Goal: Communication & Community: Answer question/provide support

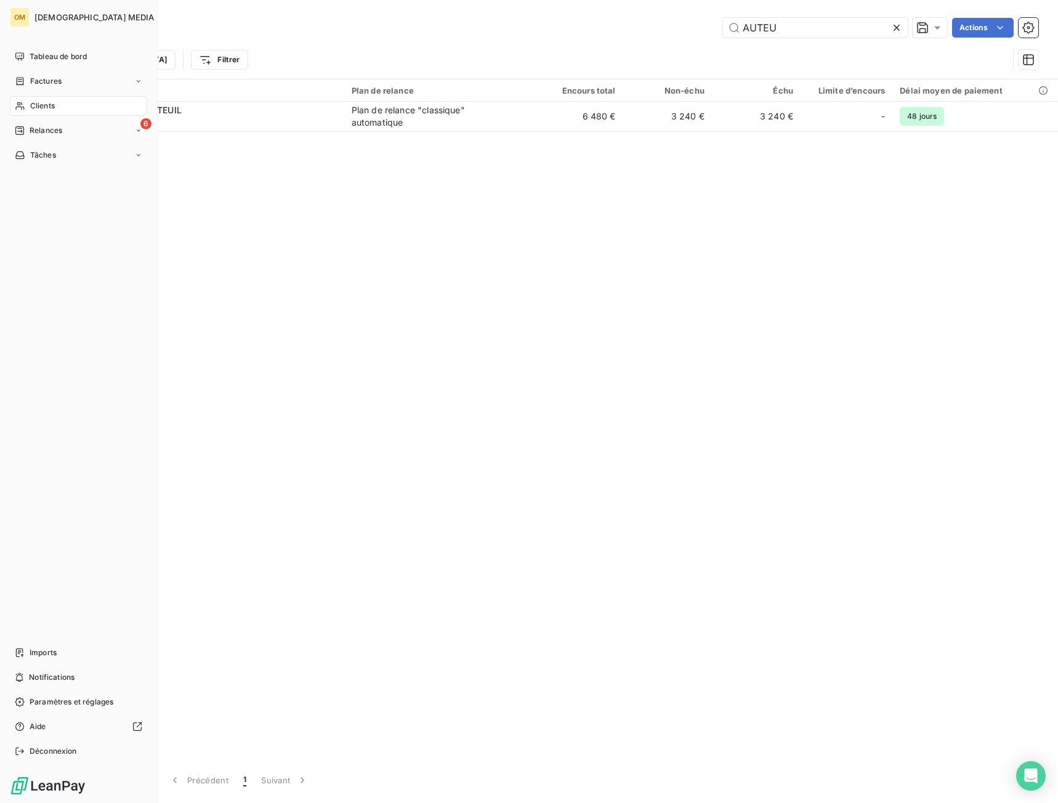
click at [40, 109] on span "Clients" at bounding box center [42, 105] width 25 height 11
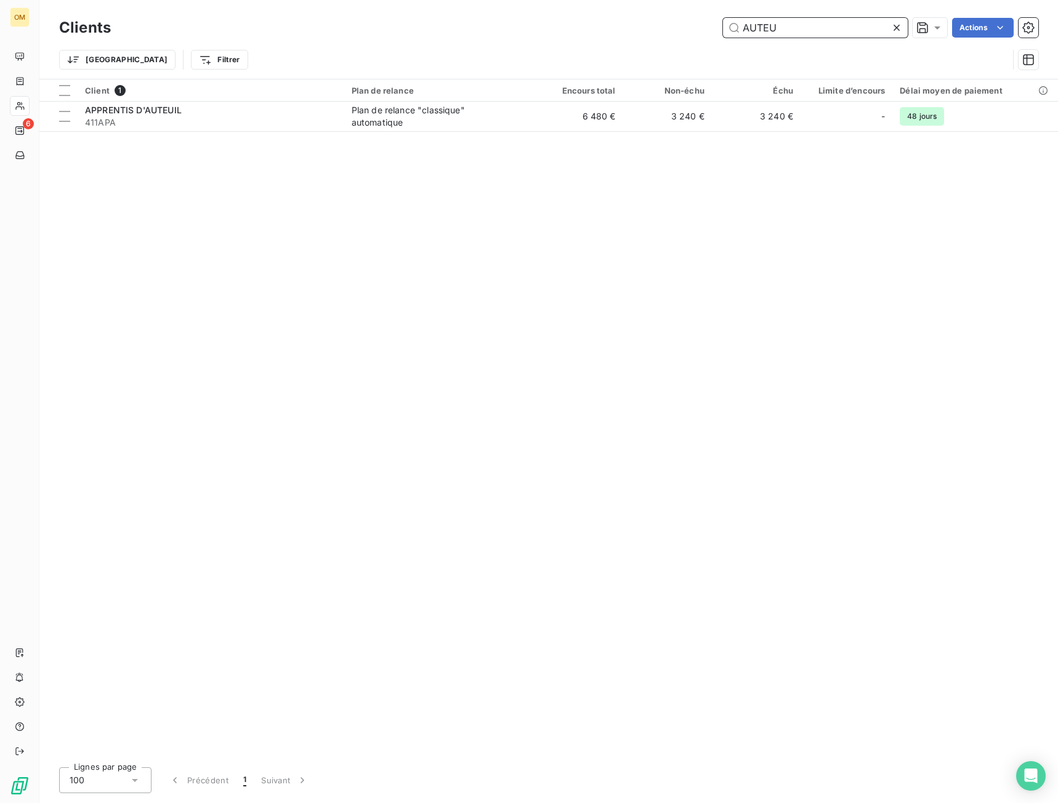
drag, startPoint x: 649, startPoint y: 40, endPoint x: 613, endPoint y: 46, distance: 36.2
click at [610, 47] on div "Clients AUTEU Actions Trier Filtrer" at bounding box center [549, 47] width 980 height 64
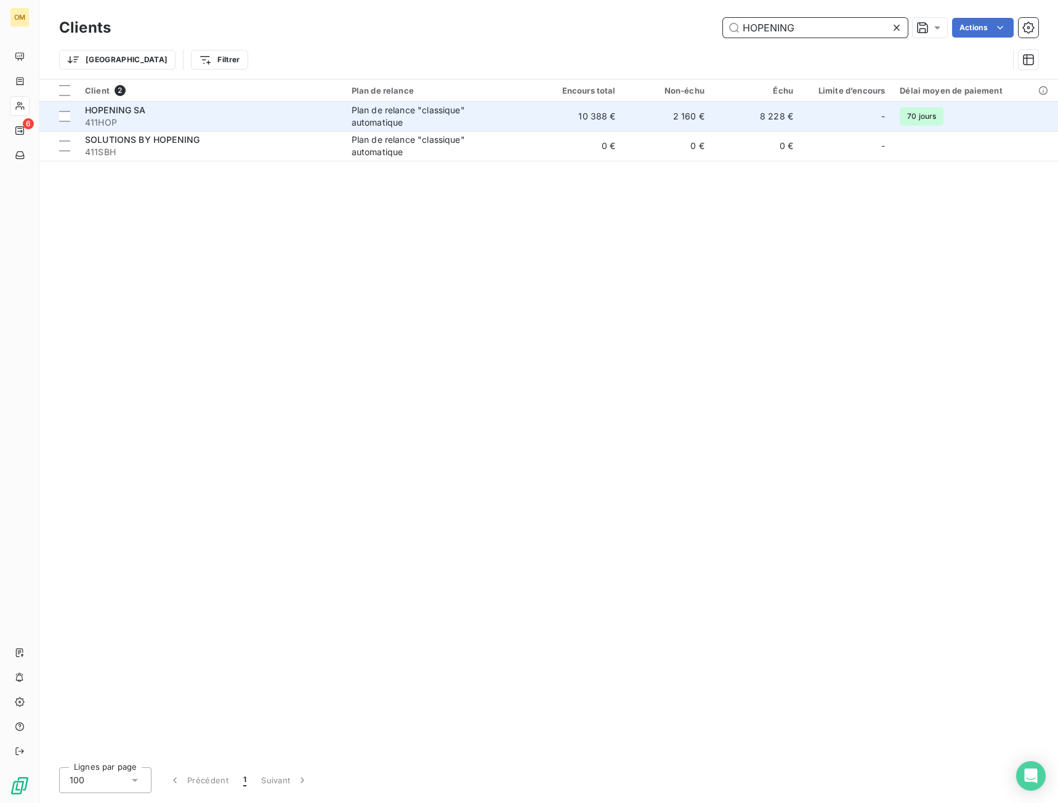
type input "HOPENING"
click at [232, 122] on span "411HOP" at bounding box center [211, 122] width 252 height 12
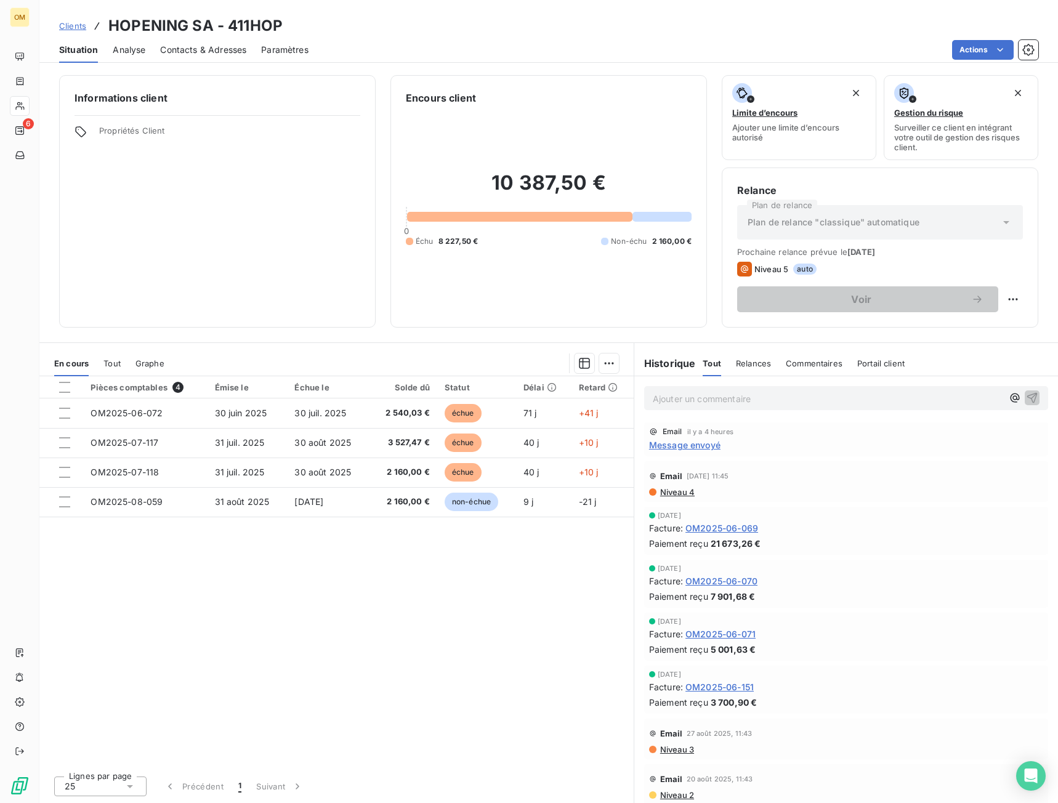
click at [691, 446] on span "Message envoyé" at bounding box center [684, 445] width 71 height 13
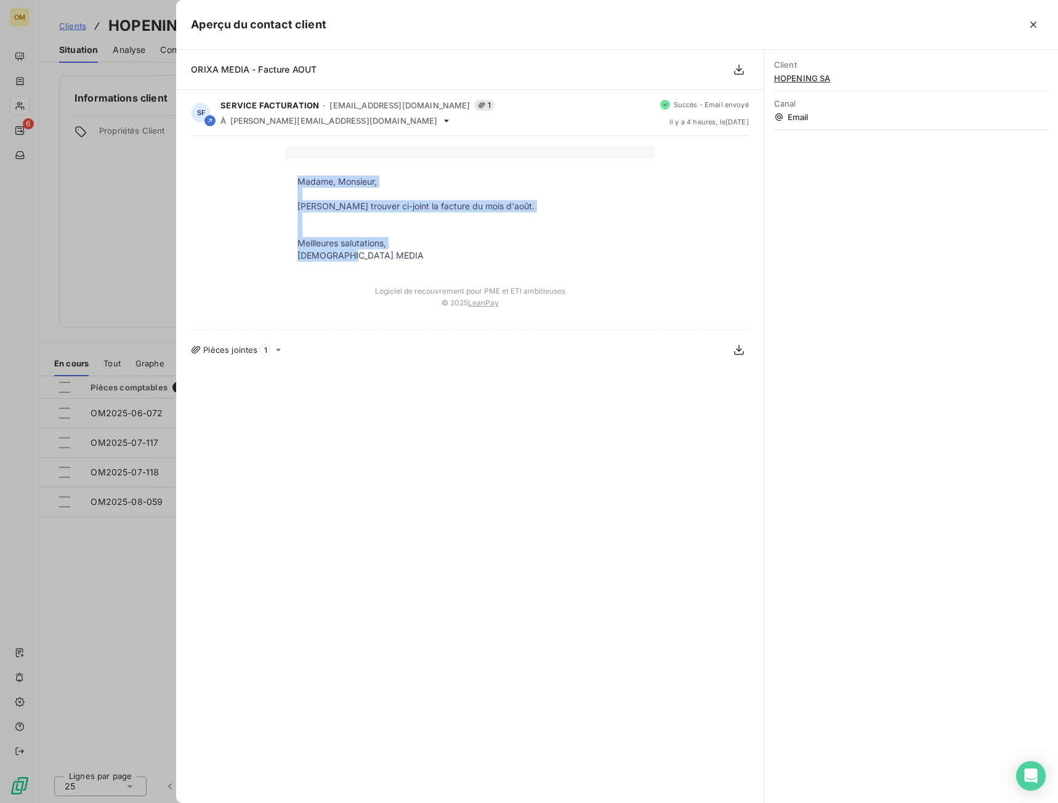
drag, startPoint x: 298, startPoint y: 181, endPoint x: 385, endPoint y: 259, distance: 117.4
click at [385, 259] on tbody "Madame, Monsieur, Veuillez trouver ci-joint la facture du mois d'août. Meilleur…" at bounding box center [470, 219] width 370 height 86
copy tbody "Madame, Monsieur, [PERSON_NAME] trouver ci-joint la facture du mois d'août. Mei…"
drag, startPoint x: 109, startPoint y: 206, endPoint x: 92, endPoint y: 148, distance: 60.4
click at [108, 206] on div at bounding box center [529, 401] width 1058 height 803
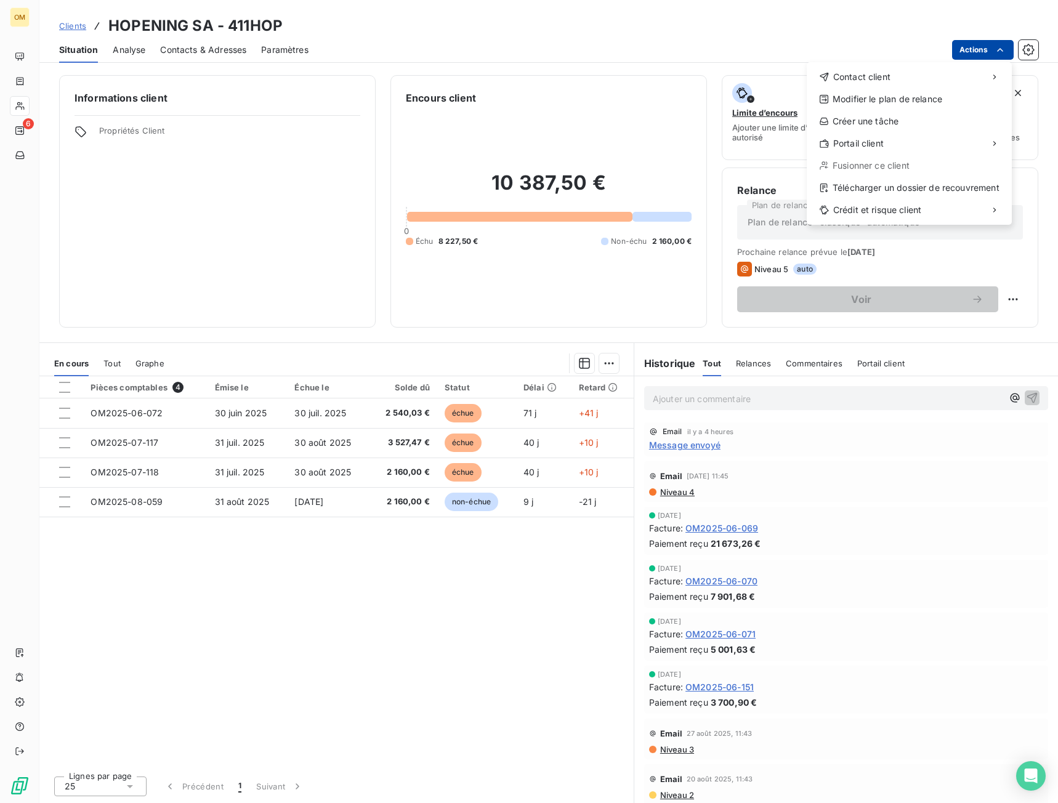
click at [973, 50] on html "OM 6 Clients HOPENING SA - 411HOP Situation Analyse Contacts & Adresses Paramèt…" at bounding box center [529, 401] width 1058 height 803
drag, startPoint x: 949, startPoint y: 70, endPoint x: 831, endPoint y: 77, distance: 118.5
click at [949, 71] on div "Contact client" at bounding box center [909, 77] width 195 height 20
click at [795, 81] on div "Envoyer un email" at bounding box center [715, 82] width 165 height 20
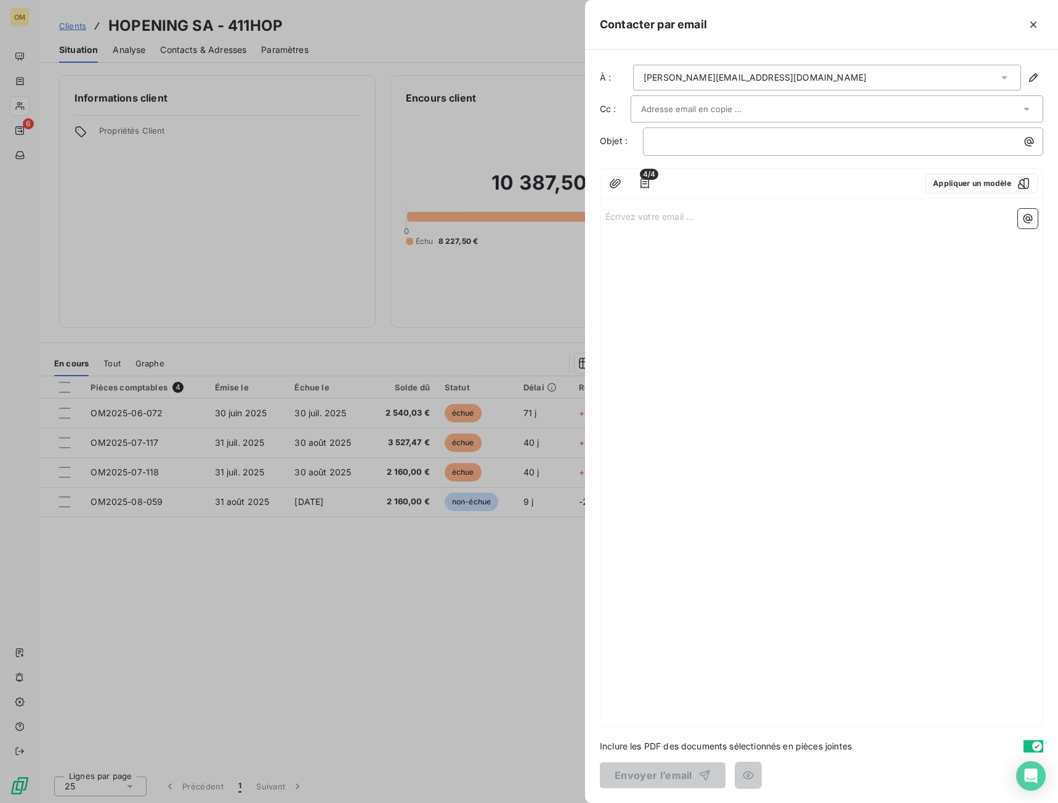
click at [667, 219] on p "Écrivez votre email ... ﻿" at bounding box center [822, 216] width 432 height 14
click at [640, 187] on icon "button" at bounding box center [645, 183] width 12 height 12
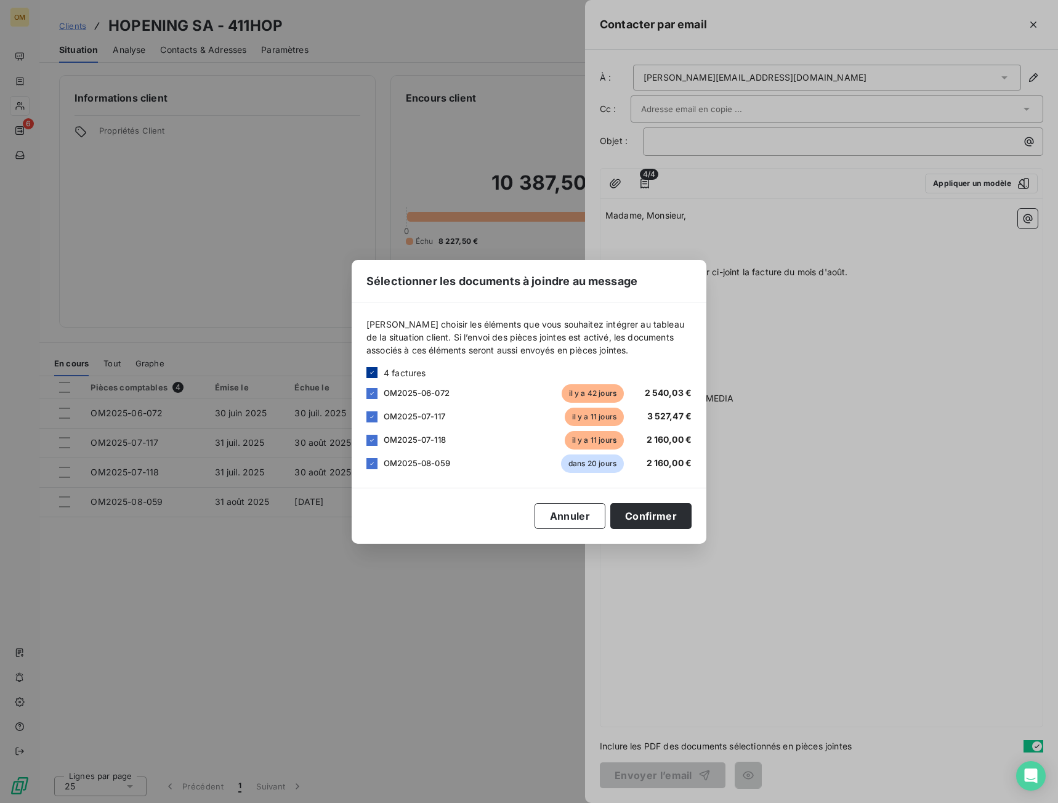
click at [369, 378] on div at bounding box center [372, 372] width 11 height 11
click at [565, 509] on button "Annuler" at bounding box center [570, 516] width 71 height 26
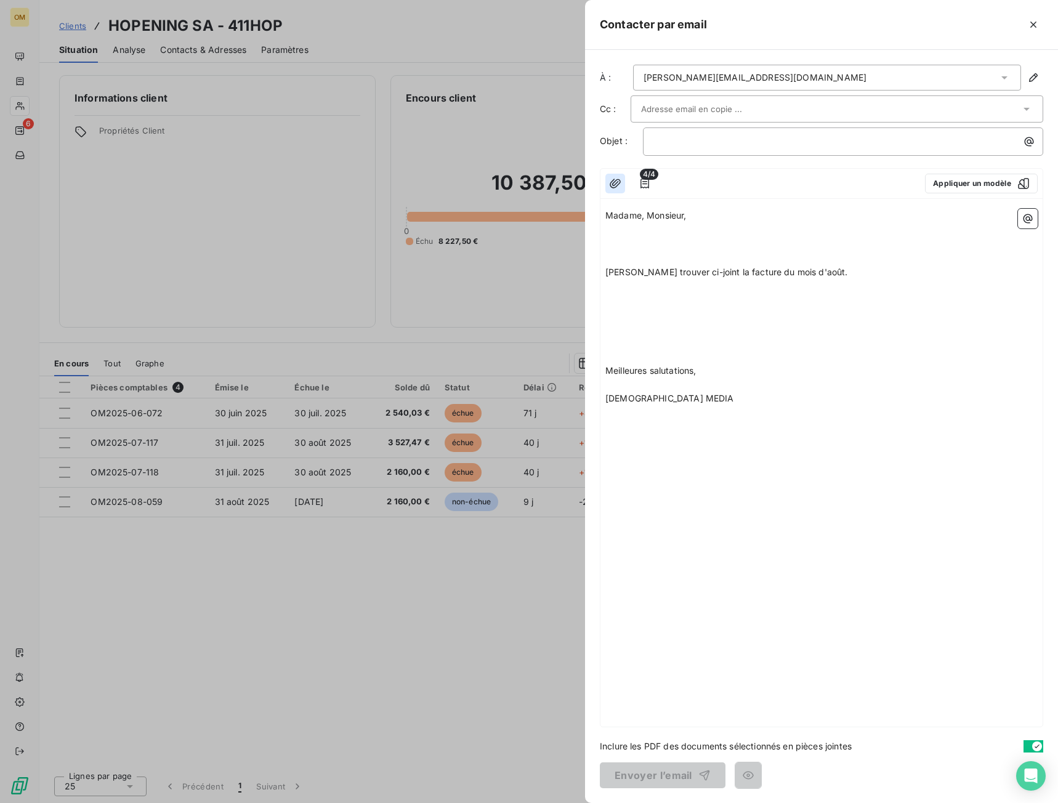
click at [622, 182] on button "button" at bounding box center [616, 184] width 20 height 20
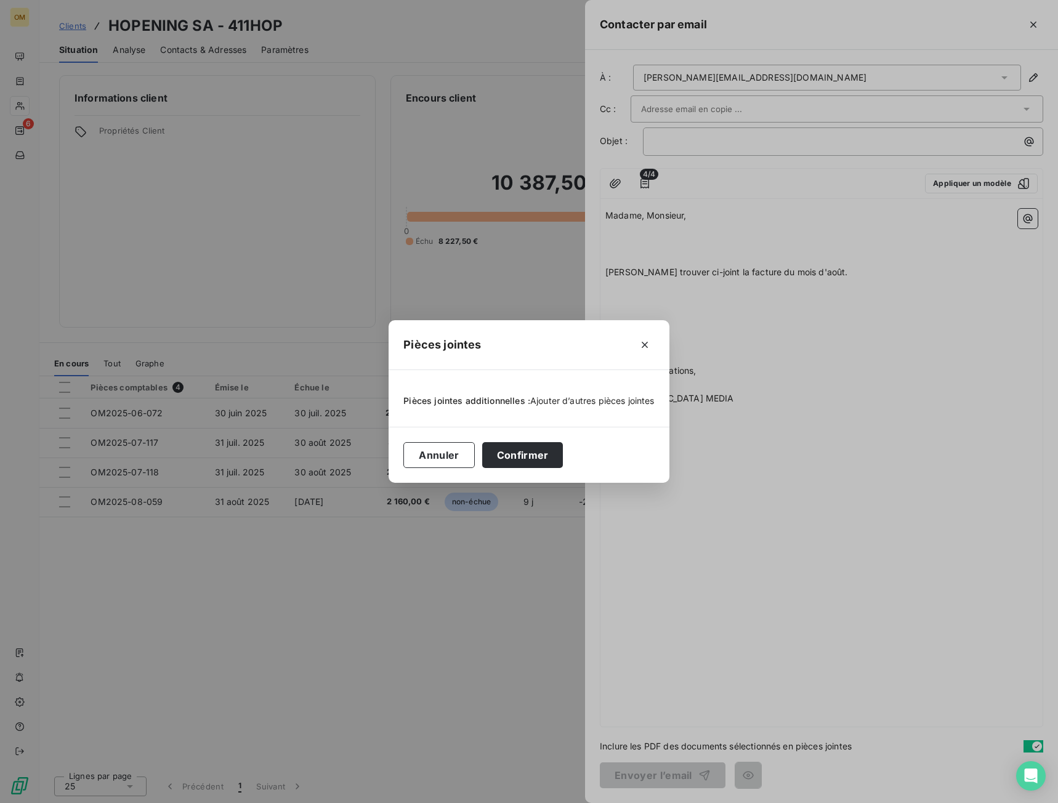
click at [567, 402] on span "Ajouter d’autres pièces jointes" at bounding box center [592, 401] width 124 height 10
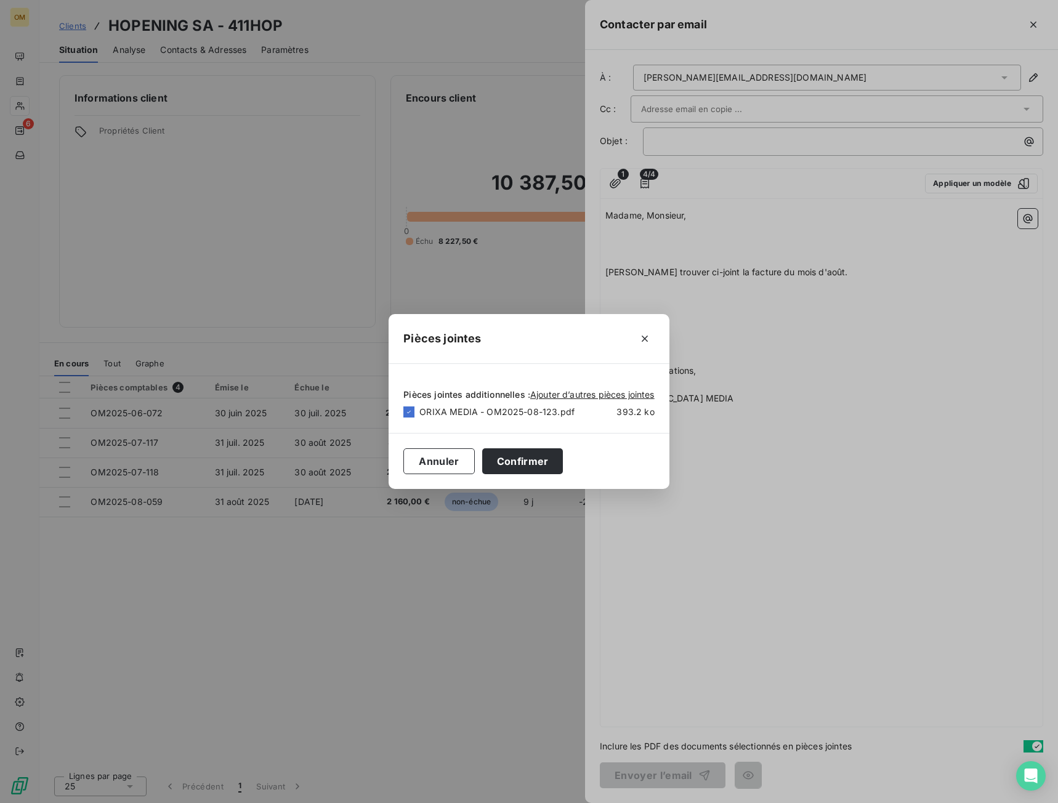
drag, startPoint x: 557, startPoint y: 465, endPoint x: 591, endPoint y: 339, distance: 129.6
click at [557, 463] on button "Confirmer" at bounding box center [522, 461] width 81 height 26
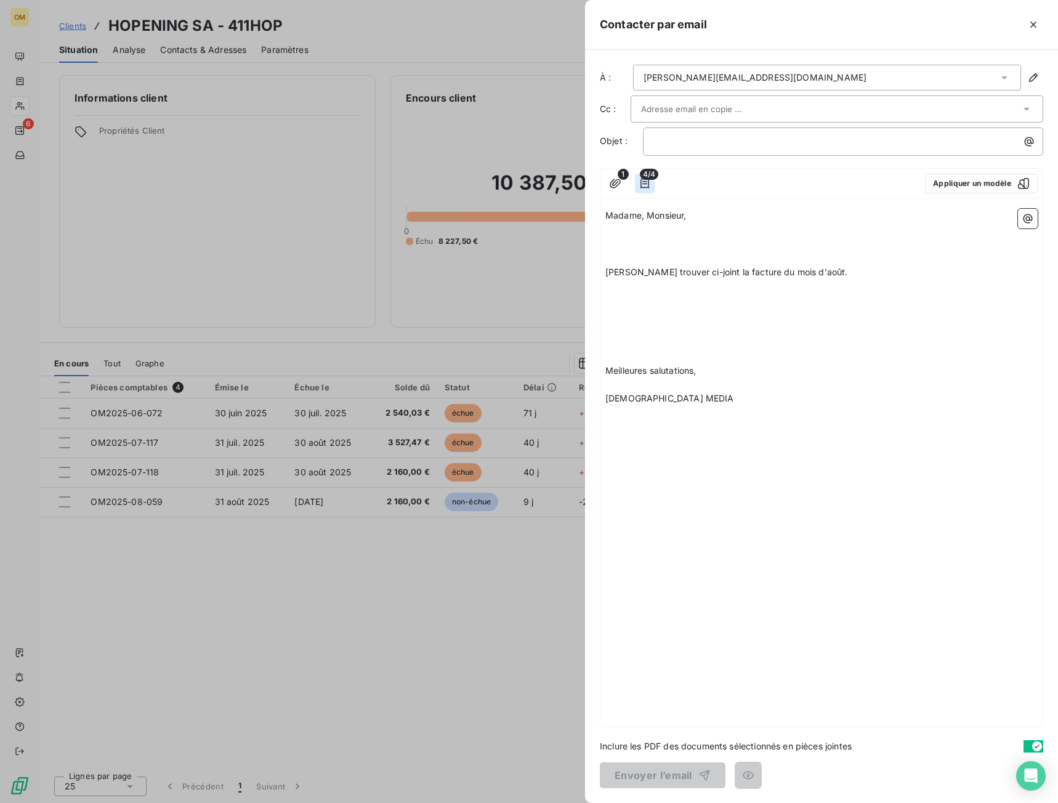
click at [649, 182] on icon "button" at bounding box center [645, 183] width 12 height 12
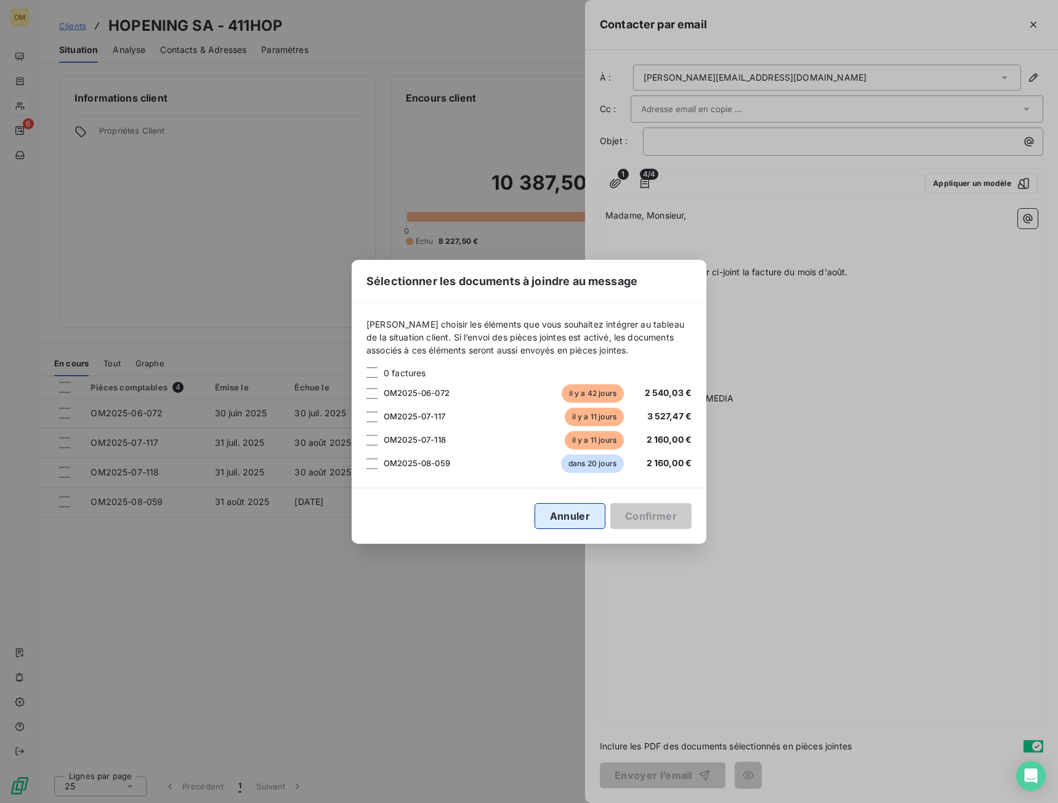
click at [592, 527] on button "Annuler" at bounding box center [570, 516] width 71 height 26
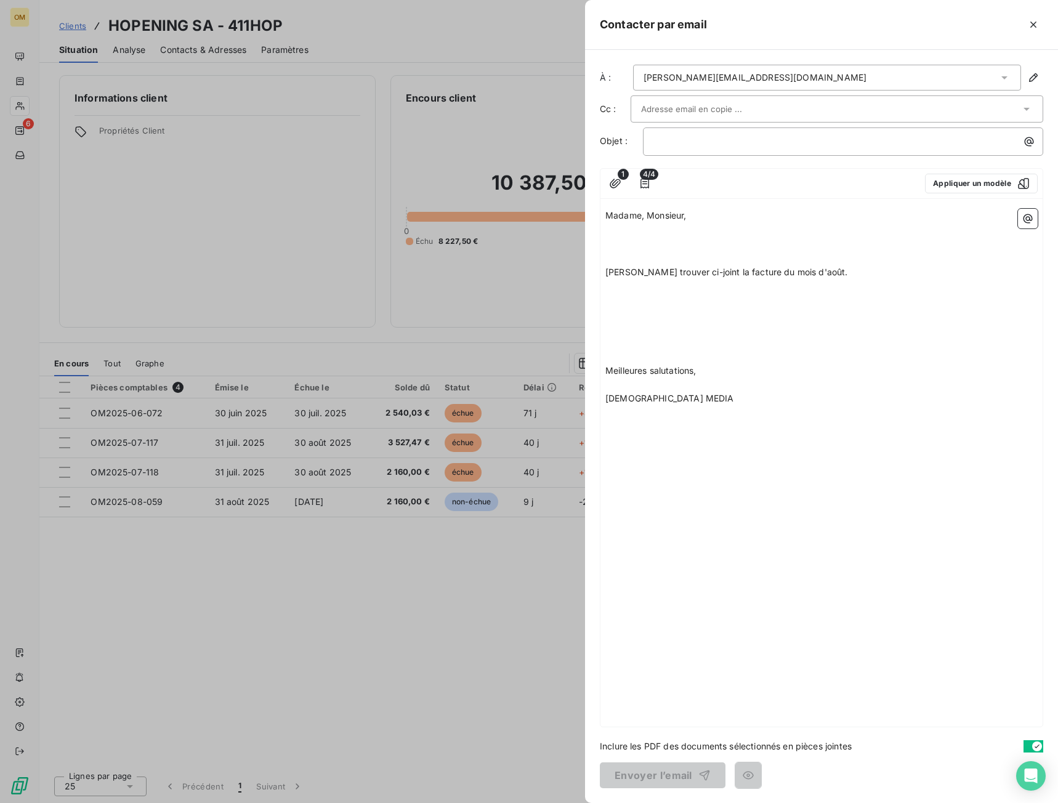
click at [722, 323] on p "﻿" at bounding box center [822, 329] width 432 height 14
click at [626, 355] on p "﻿" at bounding box center [822, 357] width 432 height 14
click at [615, 252] on p "﻿" at bounding box center [822, 258] width 432 height 14
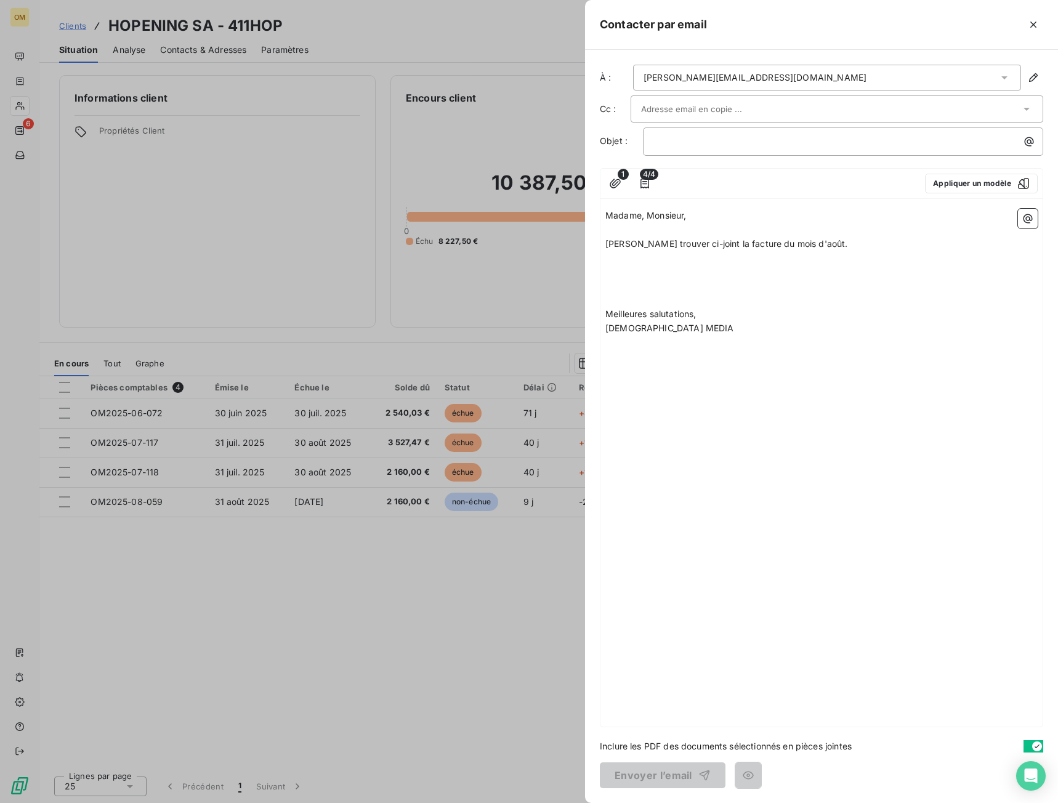
click at [618, 282] on p at bounding box center [822, 286] width 432 height 14
click at [708, 145] on p "﻿" at bounding box center [847, 141] width 386 height 14
click at [806, 301] on p "﻿" at bounding box center [822, 300] width 432 height 14
click at [705, 106] on input "text" at bounding box center [707, 109] width 132 height 18
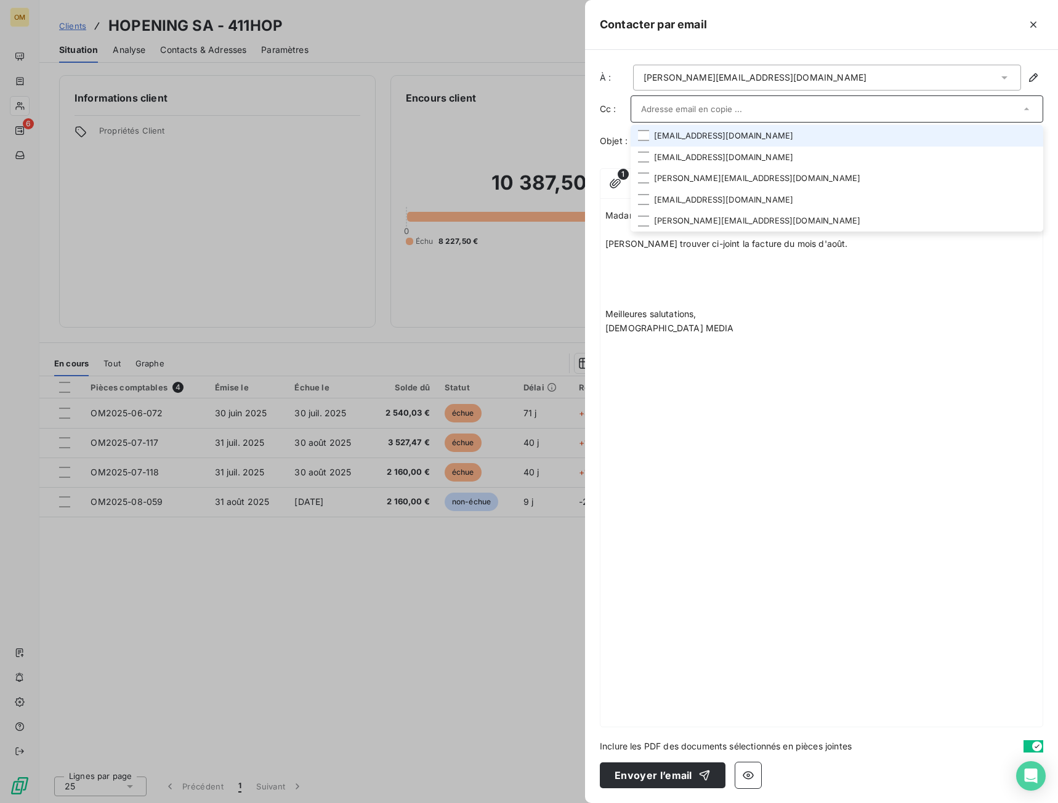
click at [702, 130] on li "[EMAIL_ADDRESS][DOMAIN_NAME]" at bounding box center [837, 136] width 413 height 22
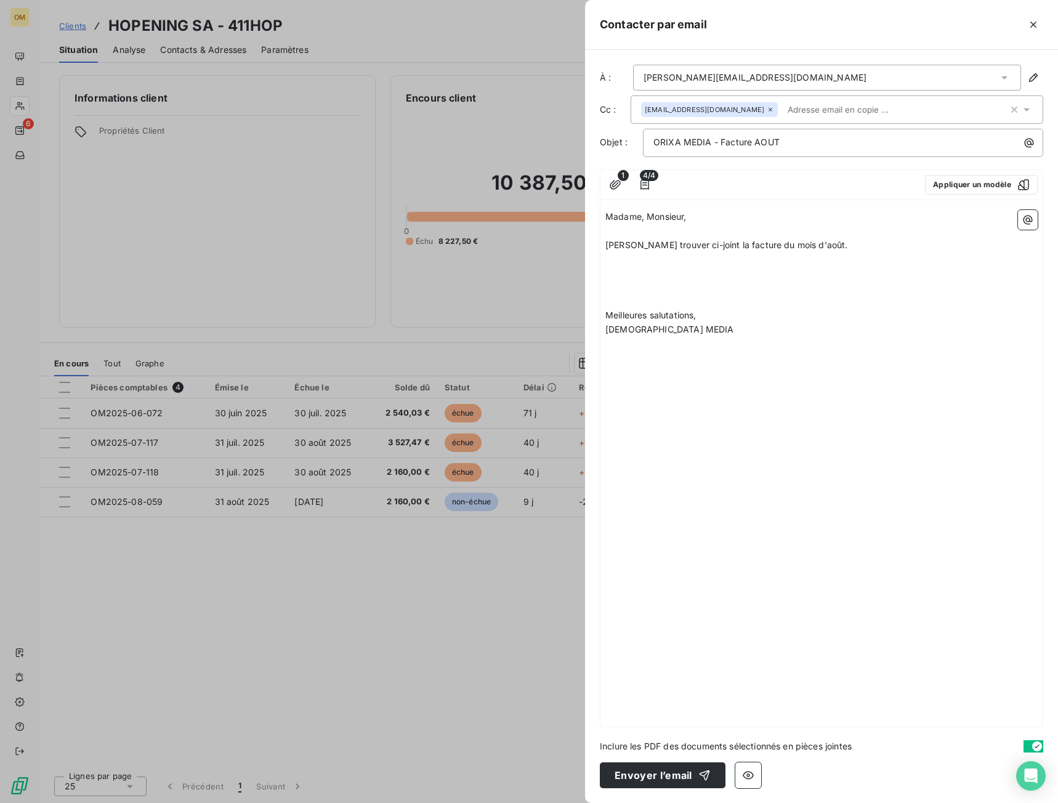
click at [766, 413] on div "Madame, Monsieur, ﻿ [PERSON_NAME] trouver ci-joint la facture du mois d'août. ﻿…" at bounding box center [822, 466] width 442 height 522
click at [797, 368] on div "Madame, Monsieur, ﻿ [PERSON_NAME] trouver ci-joint la facture du mois d'août. ﻿…" at bounding box center [822, 466] width 442 height 522
click at [771, 209] on div "Madame, Monsieur, ﻿ [PERSON_NAME] trouver ci-joint la facture du mois d'août. ﻿…" at bounding box center [822, 466] width 442 height 522
click at [783, 117] on input "text" at bounding box center [854, 109] width 142 height 18
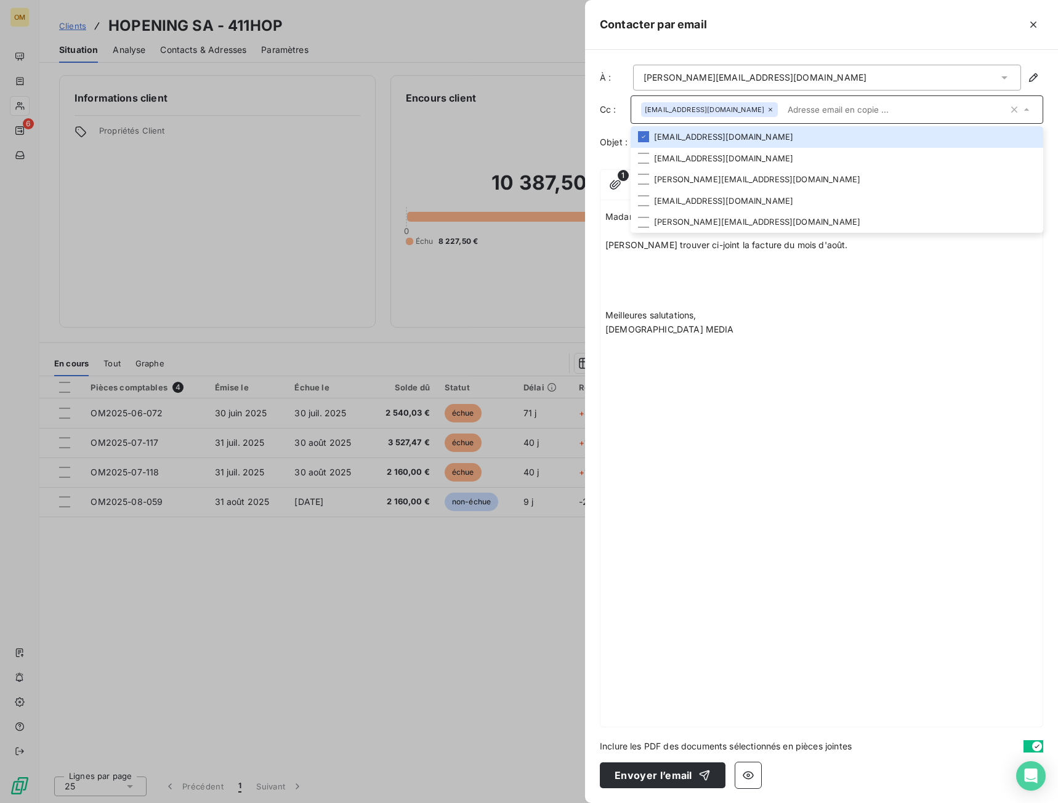
drag, startPoint x: 699, startPoint y: 390, endPoint x: 700, endPoint y: 364, distance: 25.9
click at [699, 389] on div "Madame, Monsieur, ﻿ [PERSON_NAME] trouver ci-joint la facture du mois d'août. ﻿…" at bounding box center [822, 466] width 442 height 522
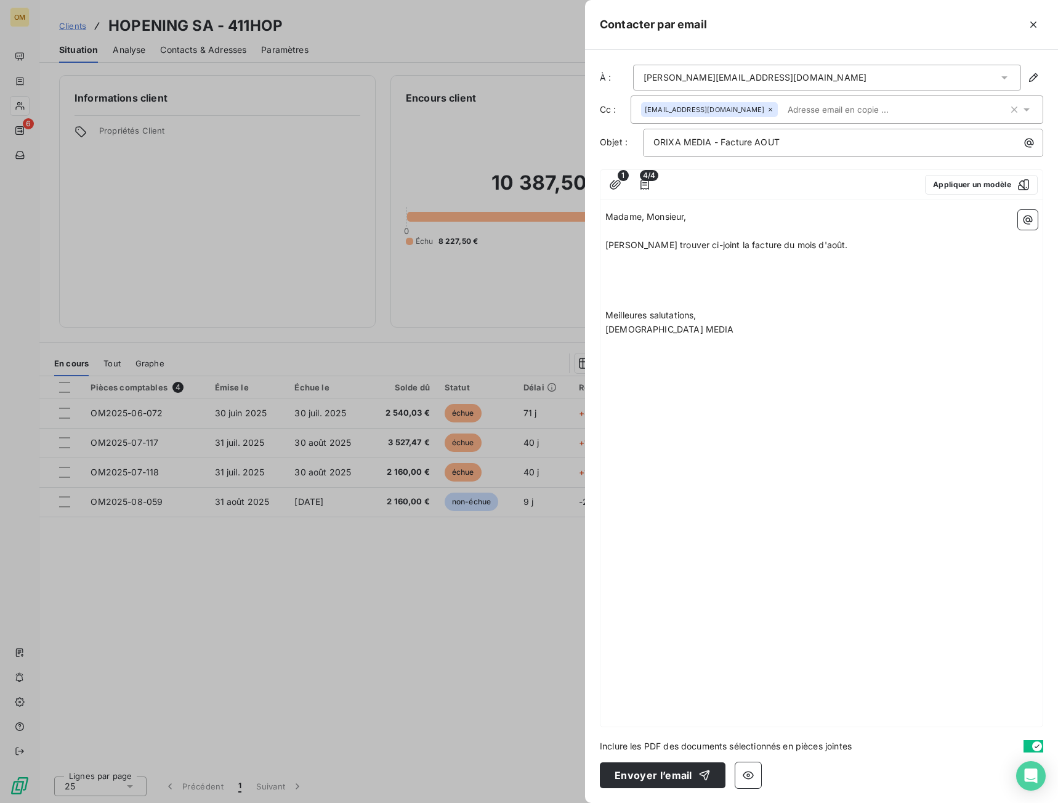
click at [783, 110] on input "text" at bounding box center [854, 109] width 142 height 18
click at [785, 108] on input "text" at bounding box center [854, 109] width 142 height 18
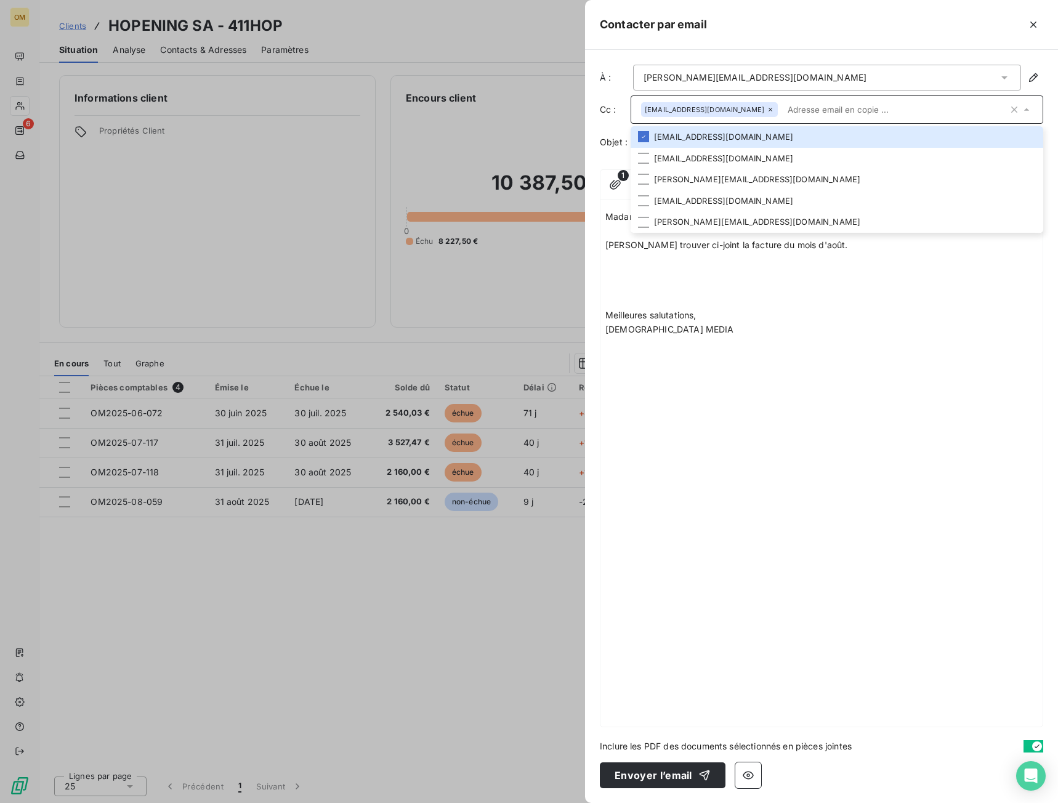
click at [776, 293] on p at bounding box center [822, 287] width 432 height 14
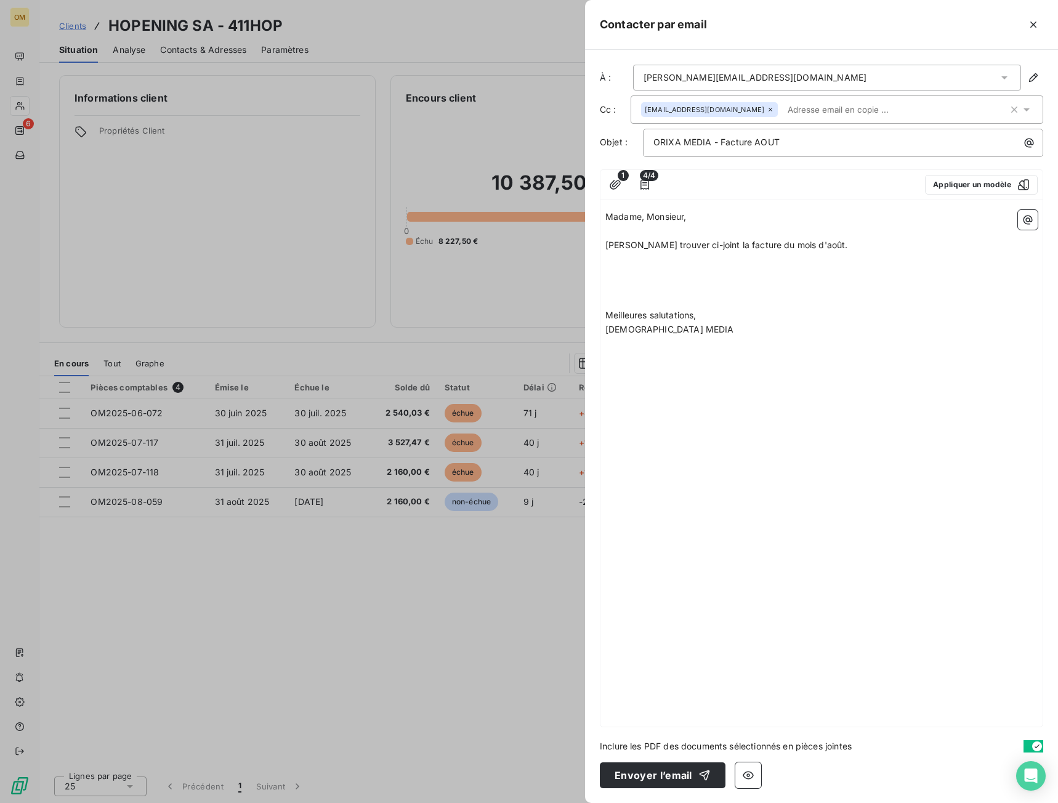
click at [784, 105] on input "text" at bounding box center [854, 109] width 142 height 18
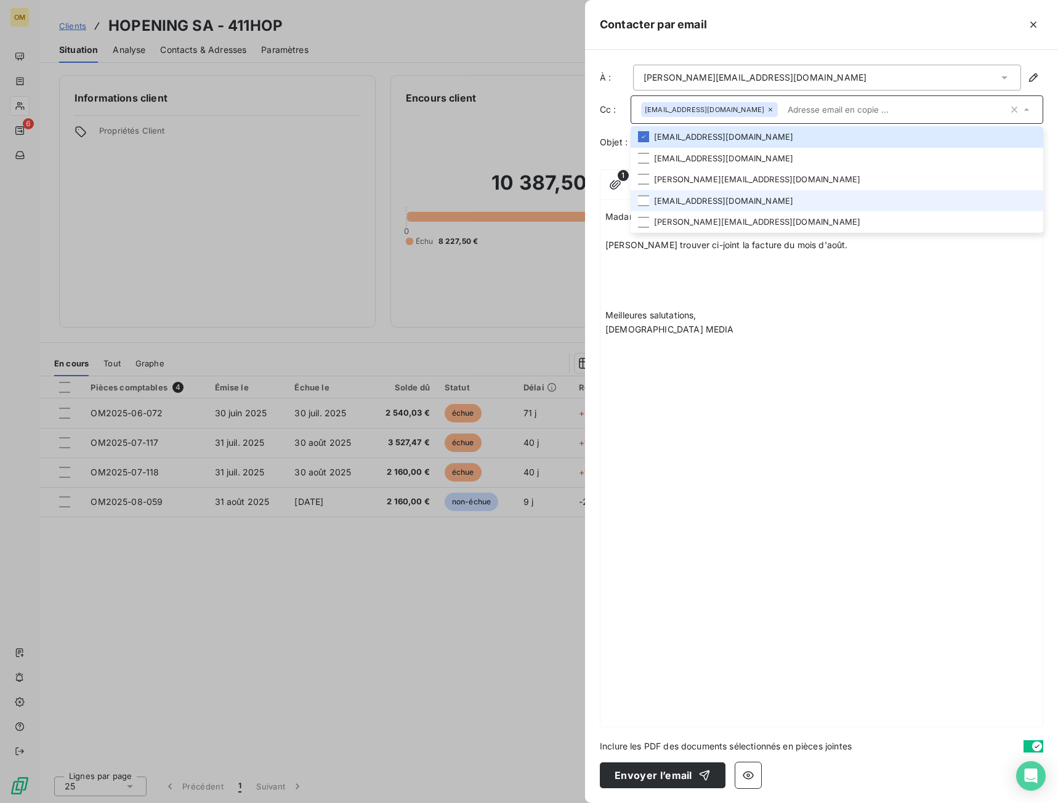
click at [731, 197] on li "[EMAIL_ADDRESS][DOMAIN_NAME]" at bounding box center [837, 201] width 413 height 22
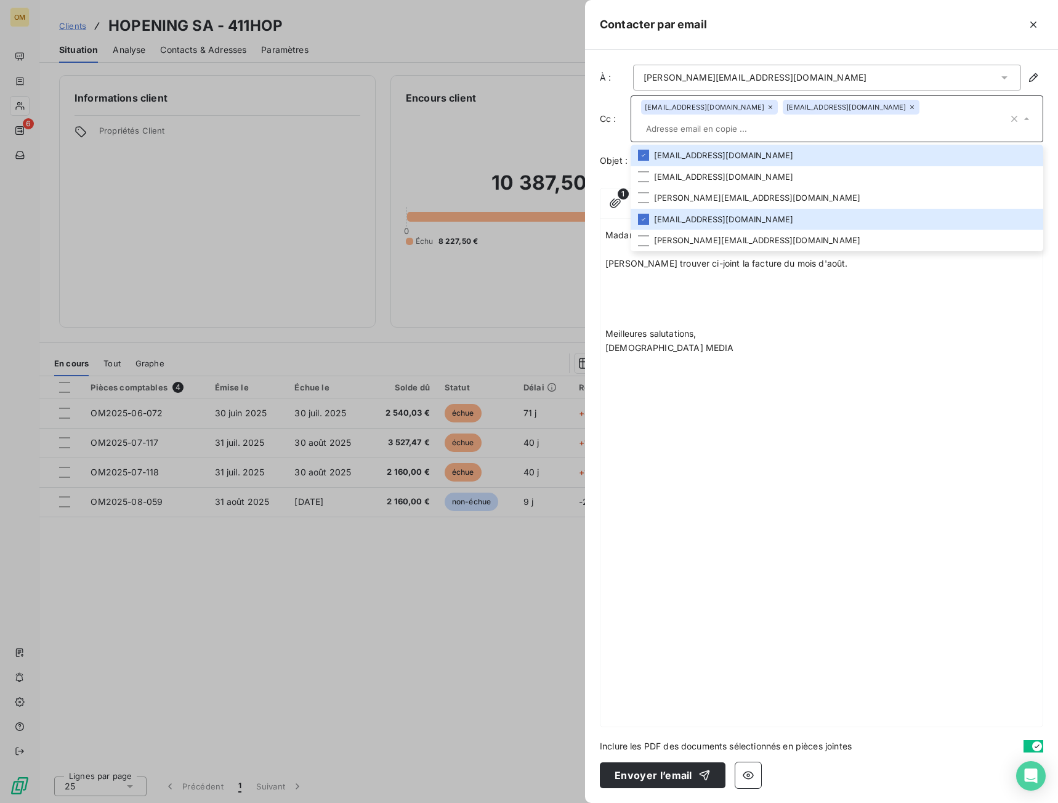
click at [813, 375] on div "Madame, Monsieur, ﻿ [PERSON_NAME] trouver ci-joint la facture du mois d'août. ﻿…" at bounding box center [822, 475] width 442 height 503
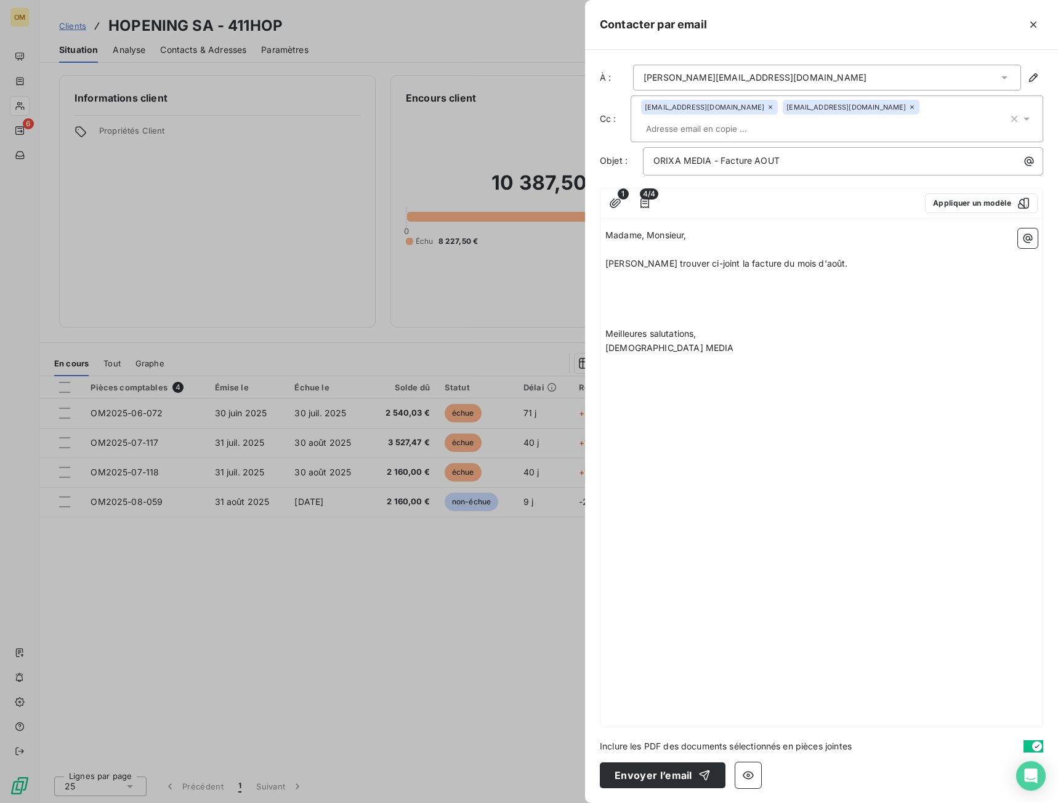
click at [751, 373] on div "Madame, Monsieur, ﻿ [PERSON_NAME] trouver ci-joint la facture du mois d'août. ﻿…" at bounding box center [822, 475] width 442 height 503
click at [784, 120] on input "text" at bounding box center [712, 129] width 142 height 18
click at [930, 479] on div "Madame, Monsieur, ﻿ [PERSON_NAME] trouver ci-joint la facture du mois d'août. ﻿…" at bounding box center [822, 475] width 442 height 503
click at [643, 775] on button "Envoyer l’email" at bounding box center [663, 776] width 126 height 26
